Goal: Find contact information: Find contact information

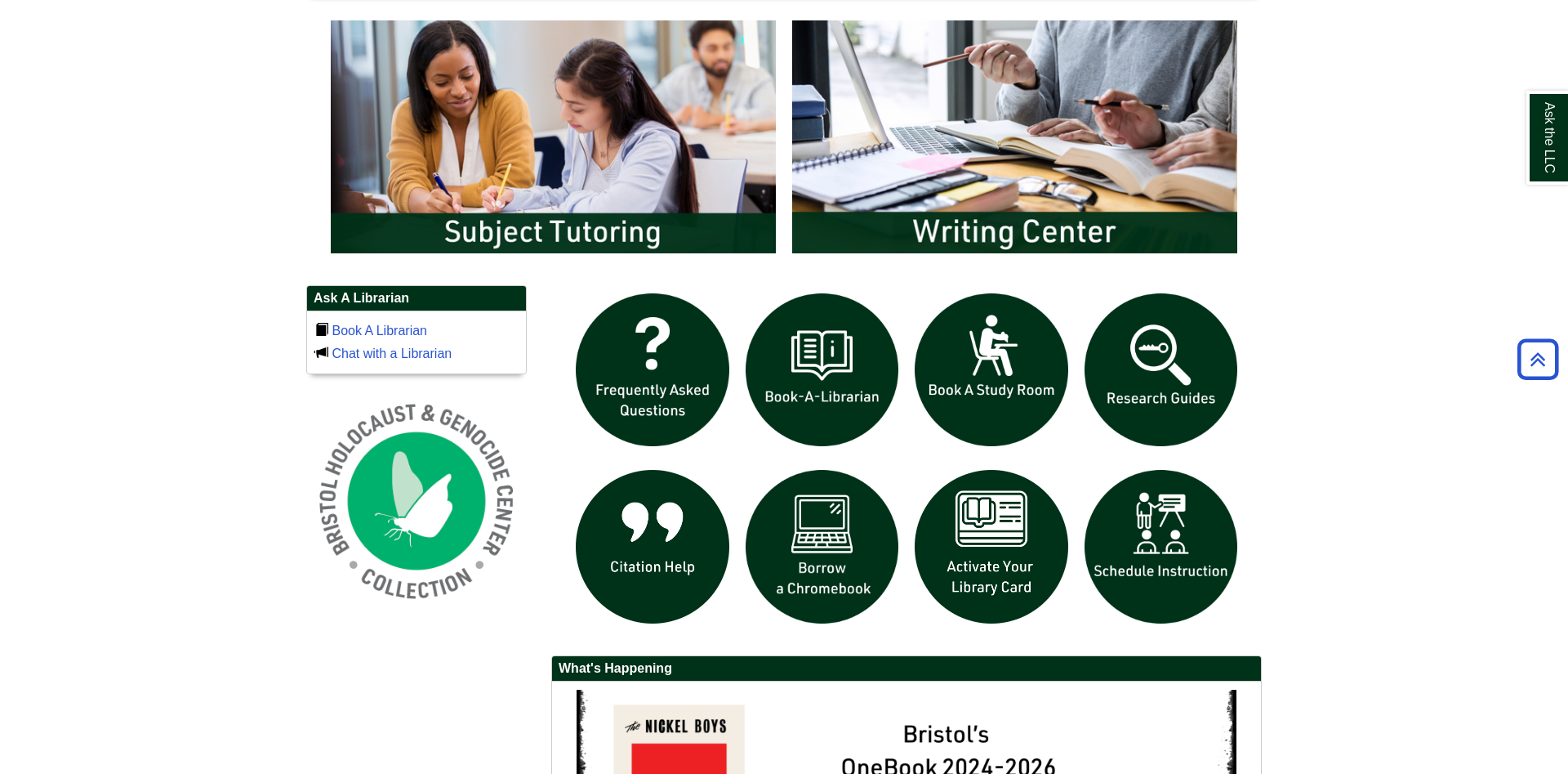
click at [1338, 478] on body "Skip to Main Content Toggle navigation Home Access Services Access Services Pol…" at bounding box center [784, 128] width 1568 height 2090
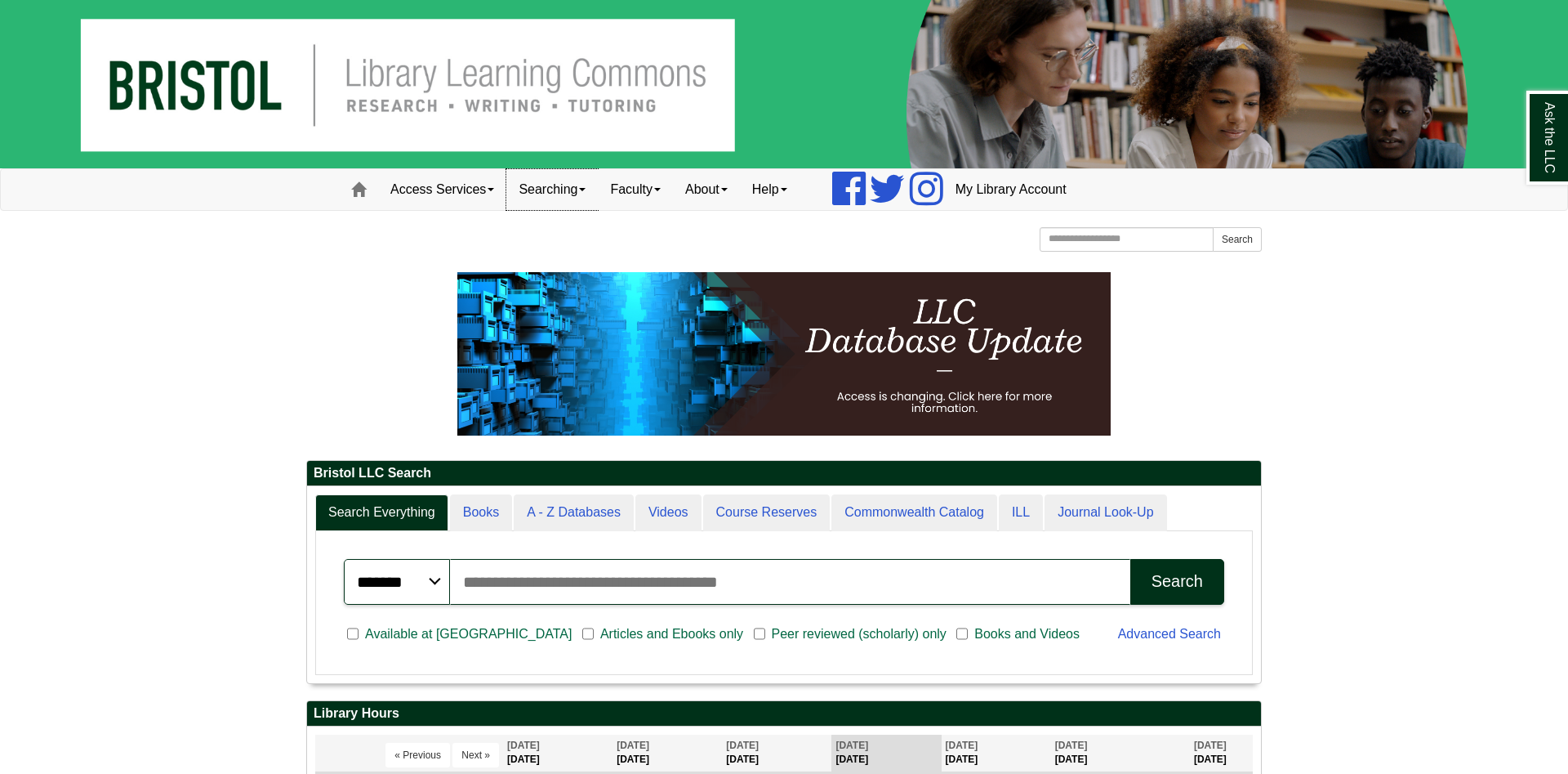
click at [582, 195] on link "Searching" at bounding box center [552, 189] width 91 height 41
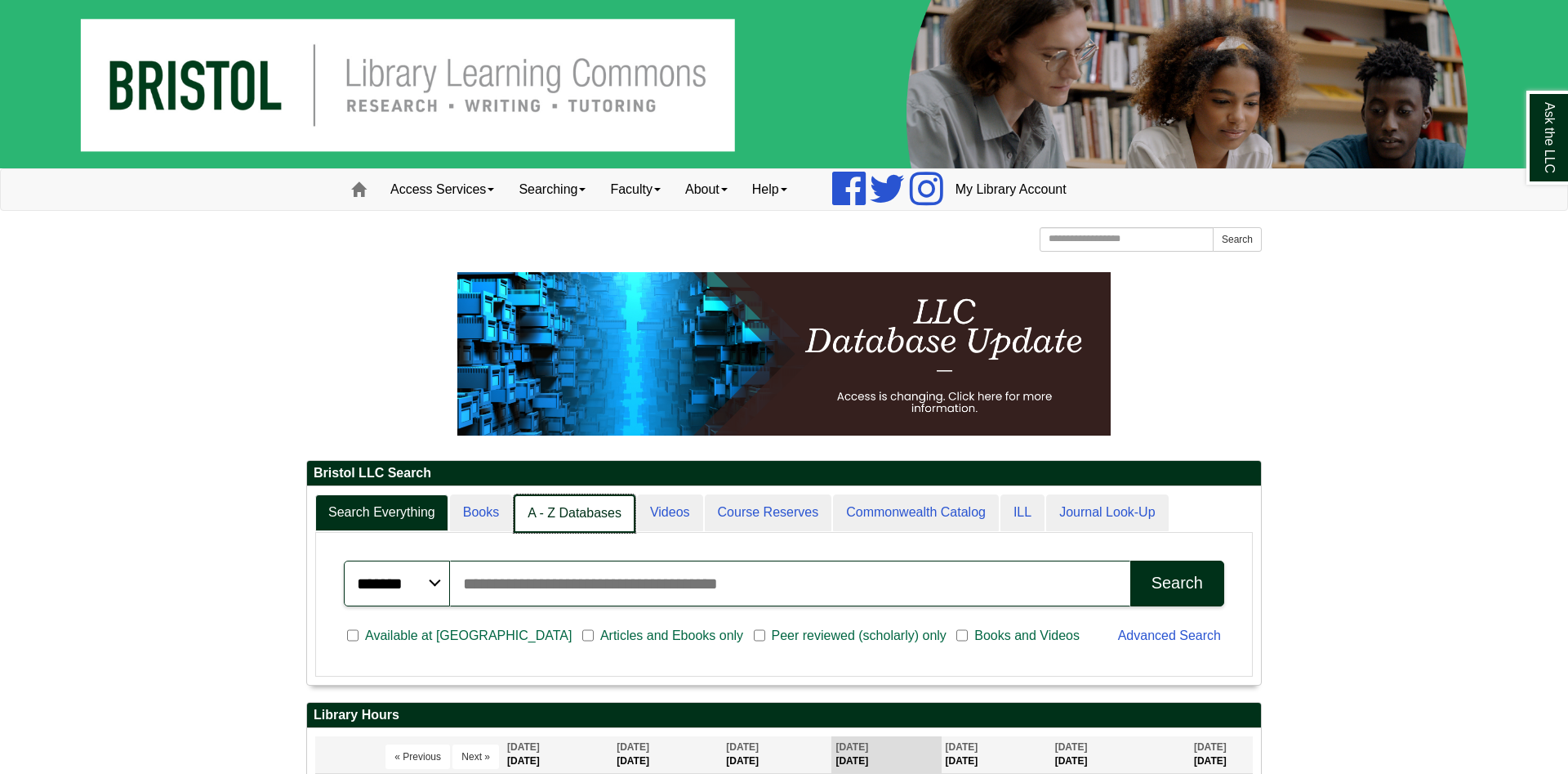
click at [579, 519] on link "A - Z Databases" at bounding box center [575, 513] width 122 height 38
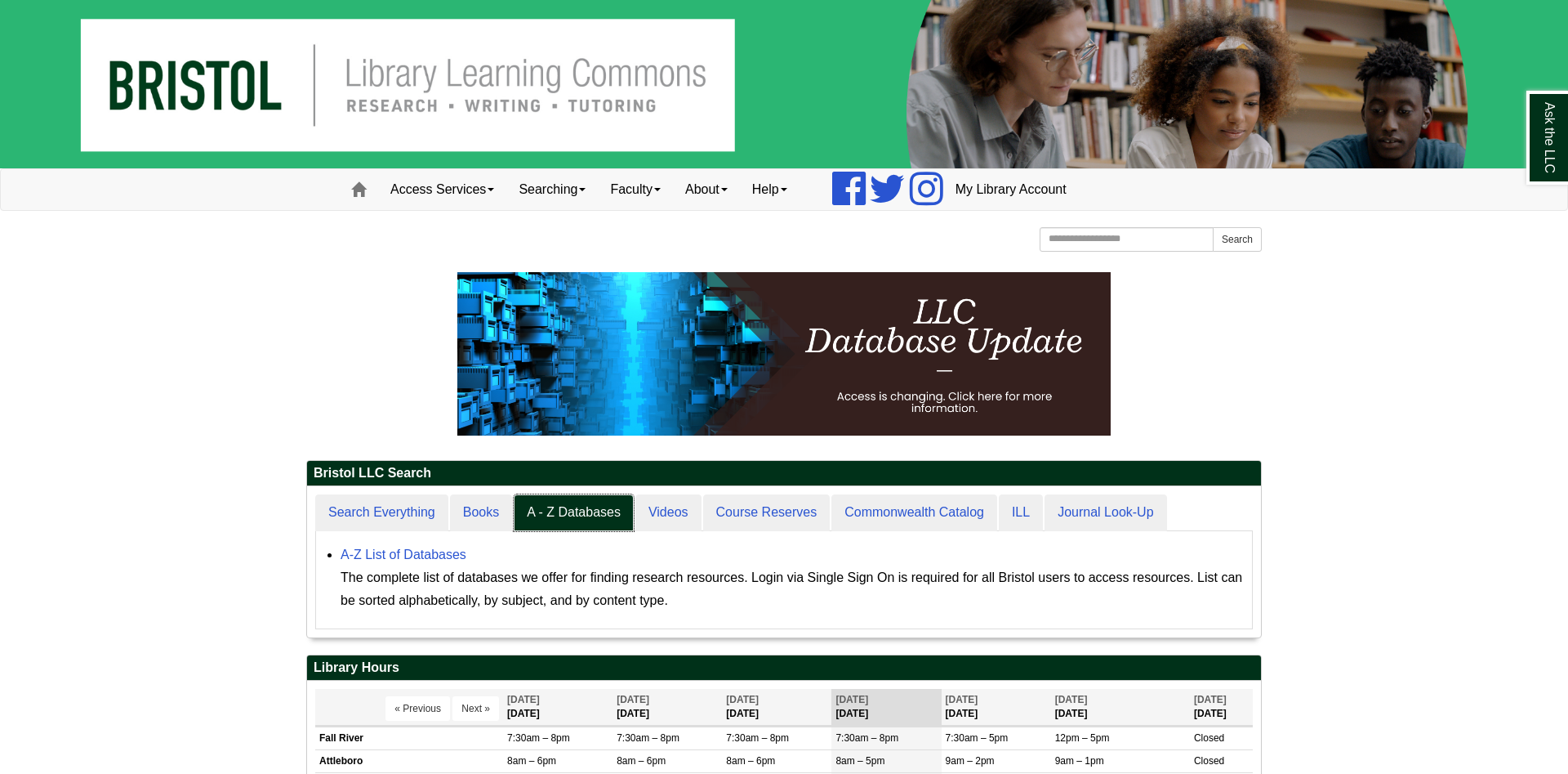
scroll to position [150, 954]
click at [651, 189] on link "Faculty" at bounding box center [635, 189] width 75 height 41
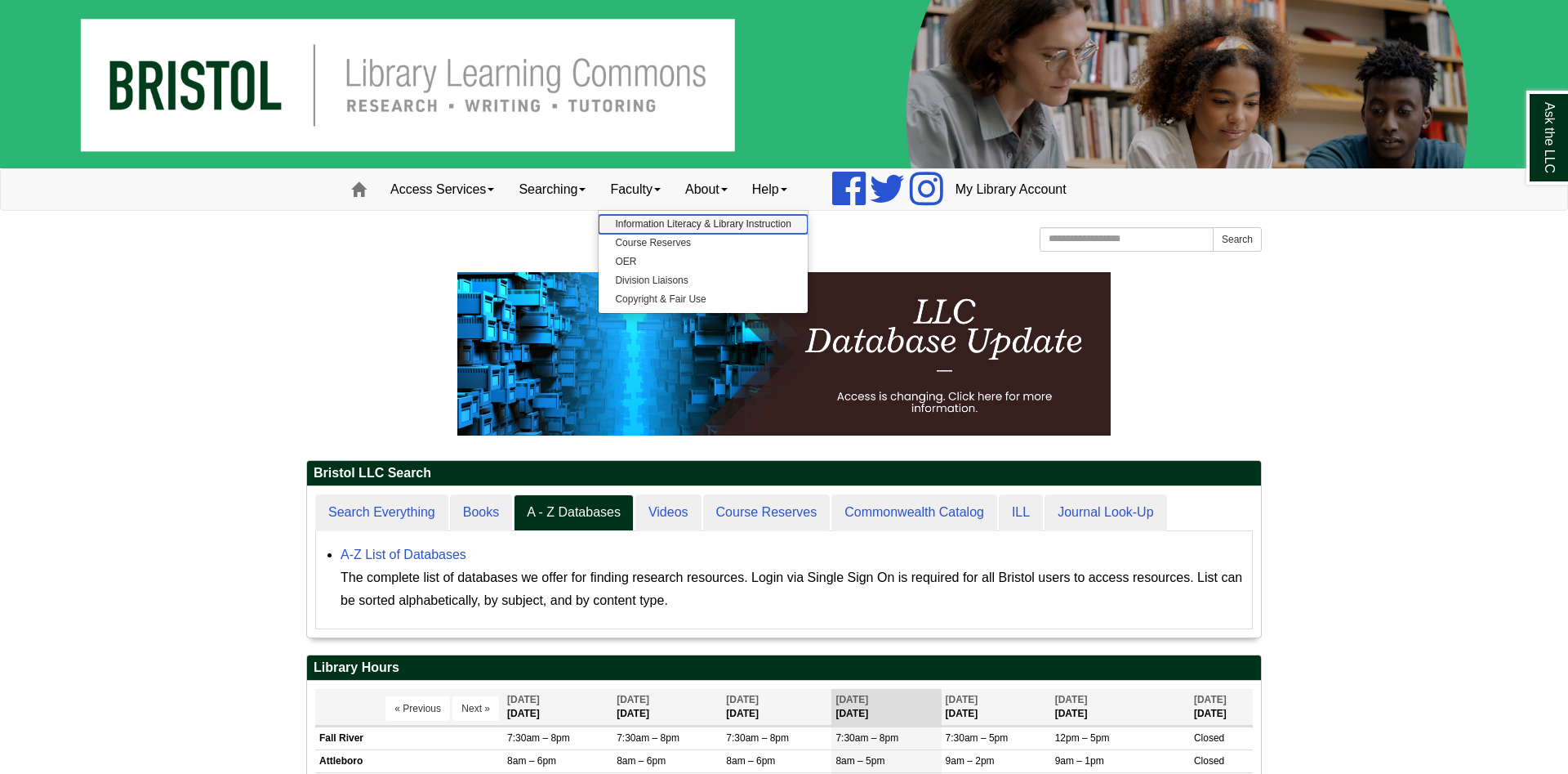
click at [666, 228] on link "Information Literacy & Library Instruction" at bounding box center [702, 225] width 208 height 19
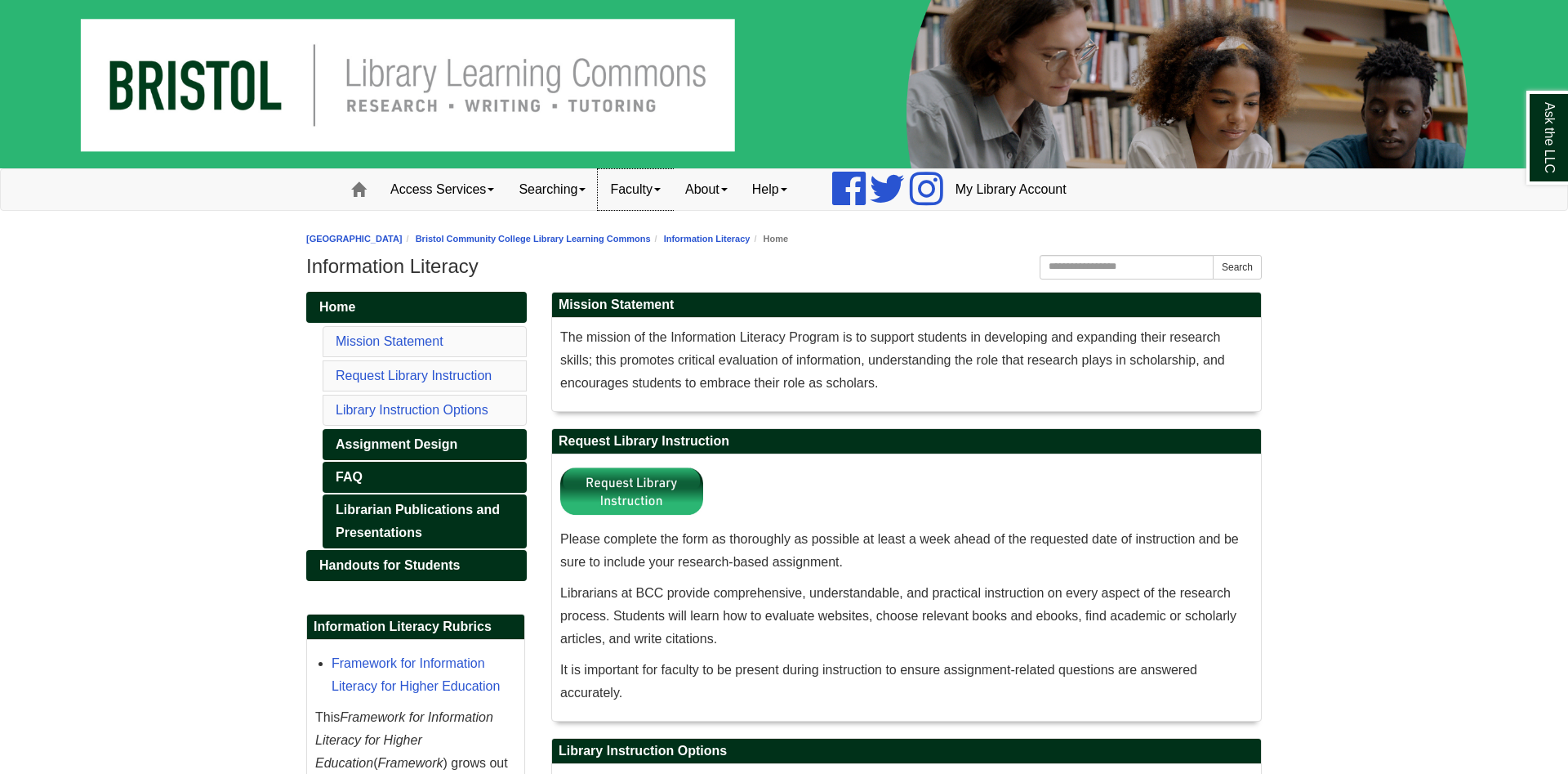
click at [614, 191] on link "Faculty" at bounding box center [635, 189] width 75 height 41
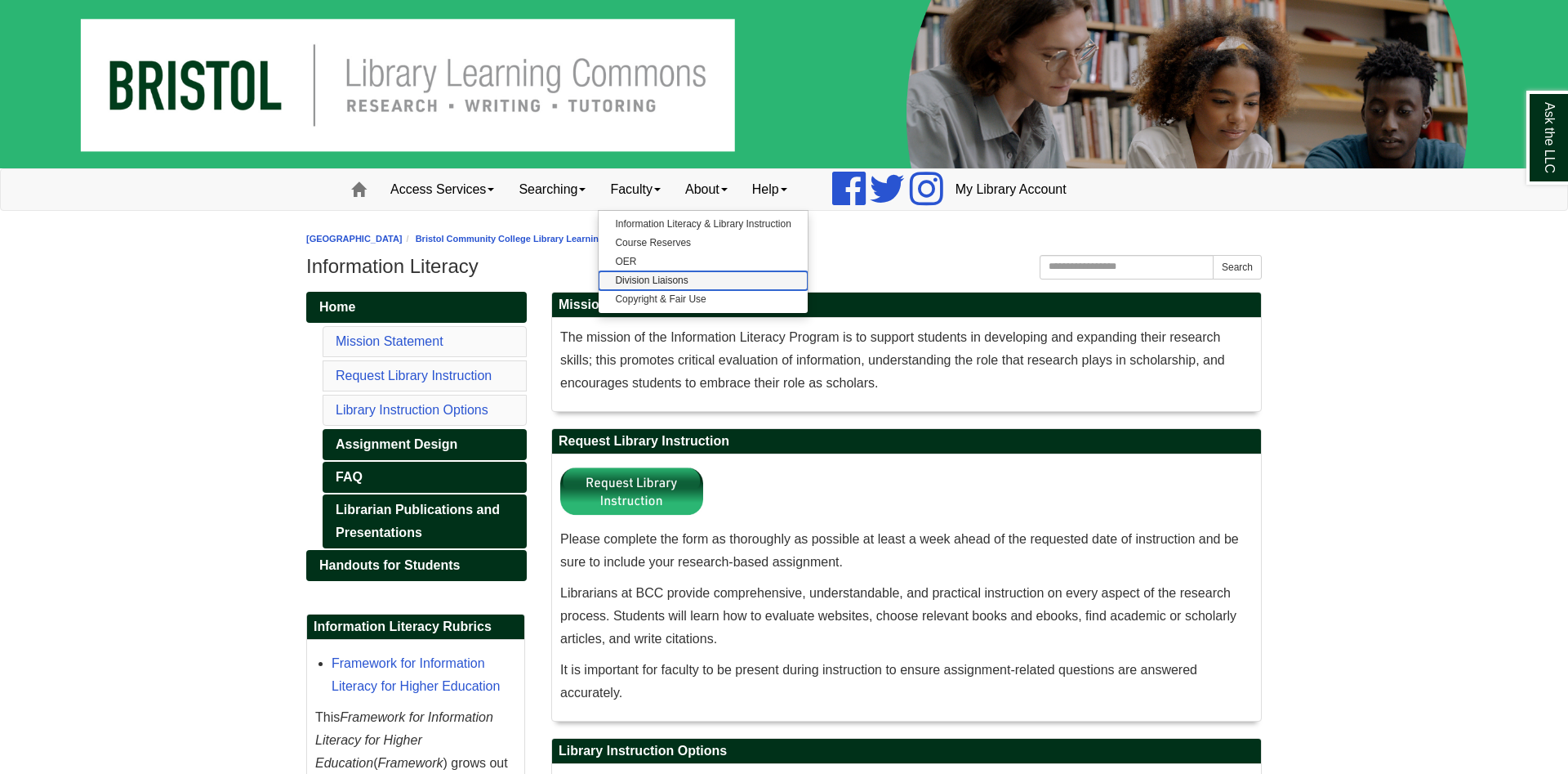
click at [687, 276] on link "Division Liaisons" at bounding box center [702, 281] width 208 height 19
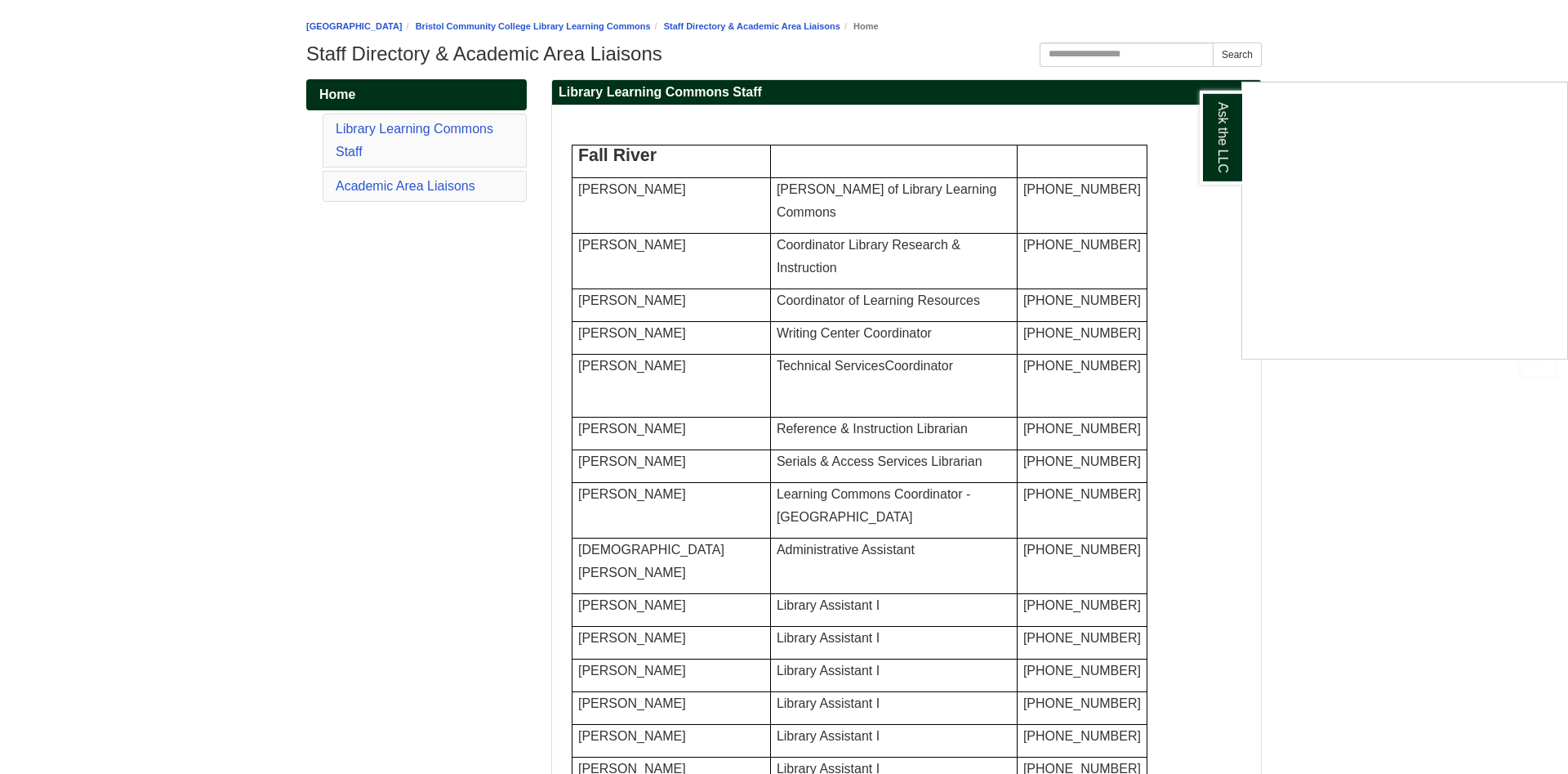
scroll to position [250, 0]
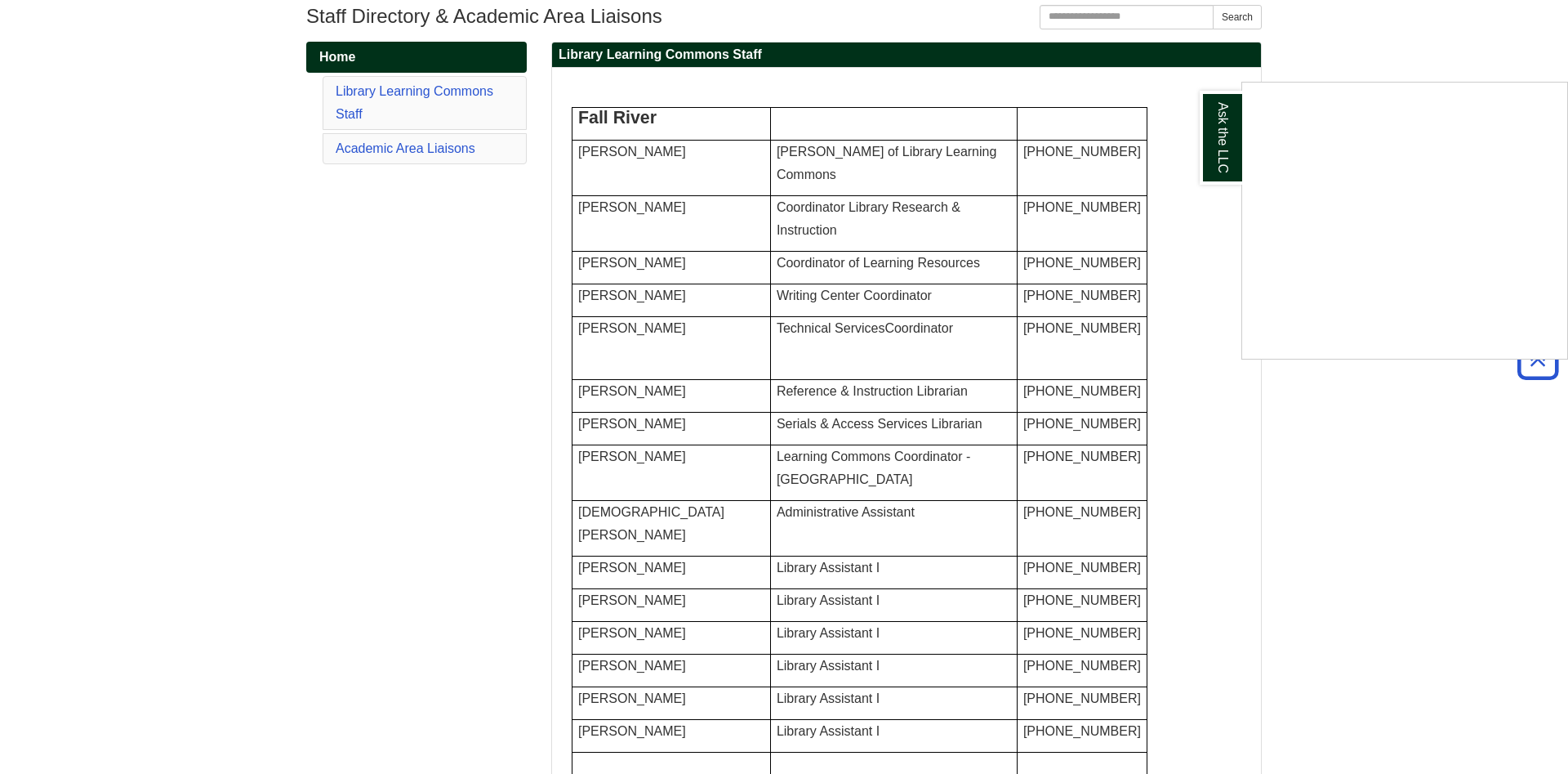
click at [781, 302] on div "Ask the LLC" at bounding box center [784, 387] width 1568 height 774
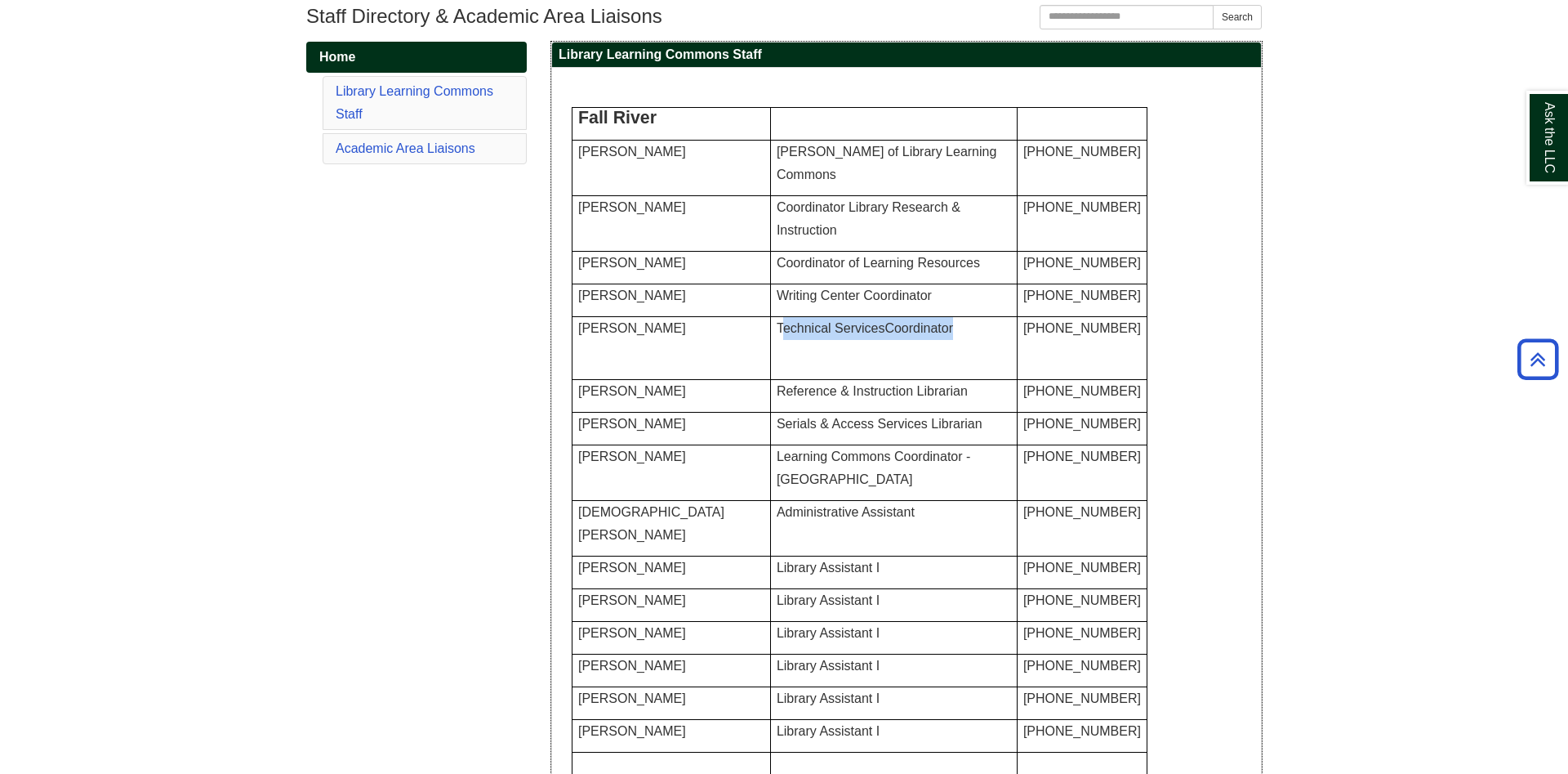
drag, startPoint x: 781, startPoint y: 302, endPoint x: 920, endPoint y: 302, distance: 139.0
click at [920, 321] on span "Technical Services Coordinator" at bounding box center [864, 327] width 176 height 14
copy span "Technical Services Coordinator"
click at [637, 321] on span "[PERSON_NAME]" at bounding box center [632, 327] width 108 height 14
drag, startPoint x: 637, startPoint y: 306, endPoint x: 681, endPoint y: 303, distance: 44.1
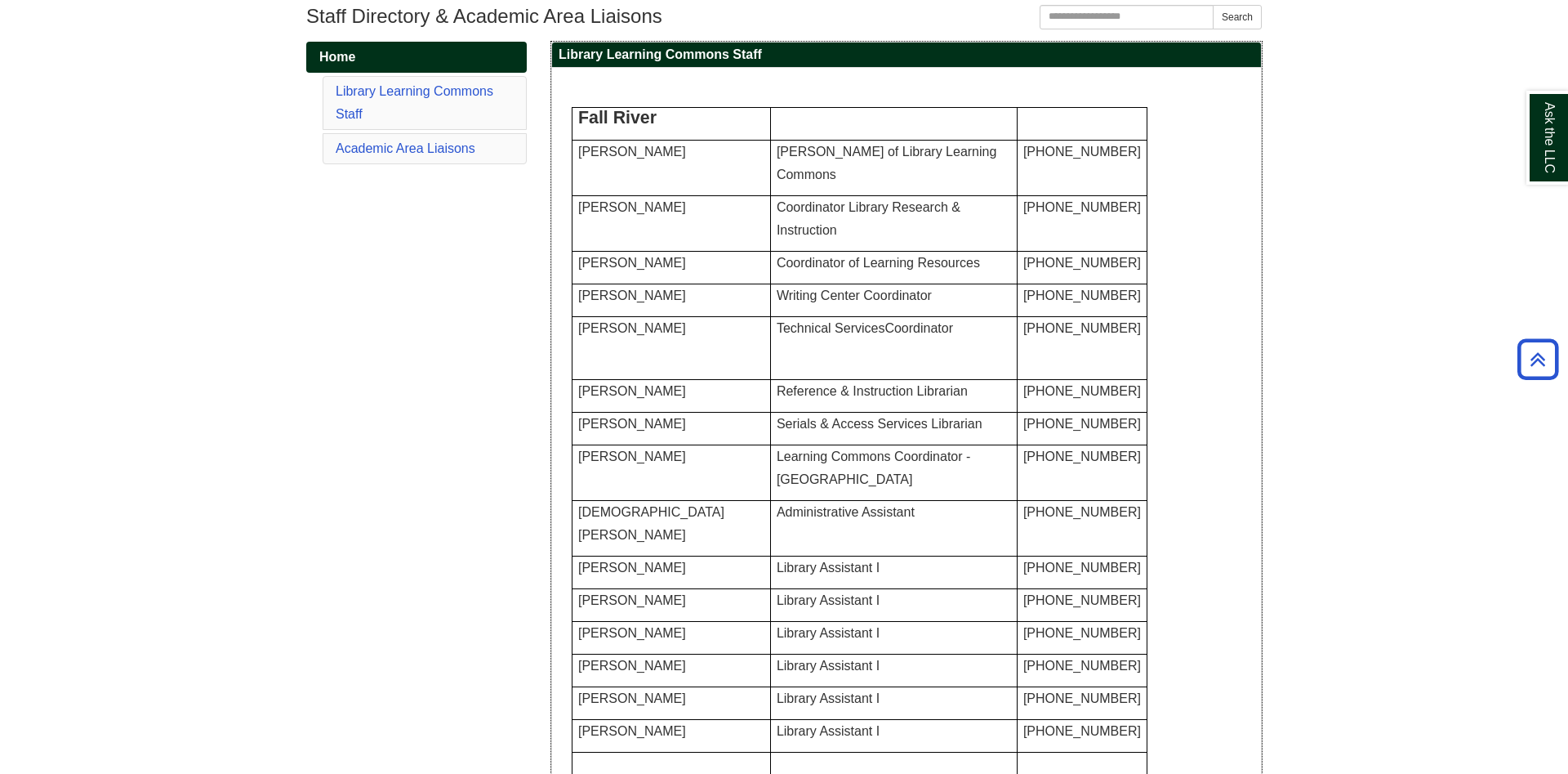
click at [681, 321] on span "[PERSON_NAME]" at bounding box center [632, 327] width 108 height 14
copy span "[PERSON_NAME]"
